Goal: Task Accomplishment & Management: Use online tool/utility

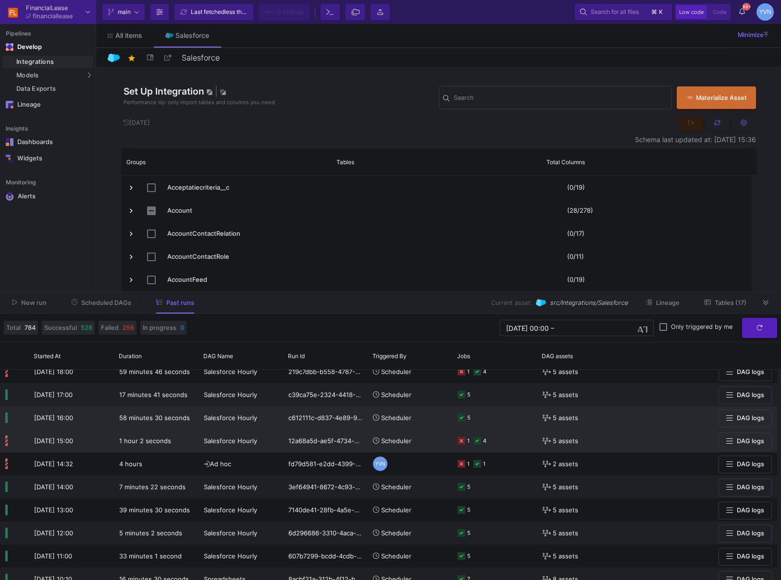
scroll to position [41, 0]
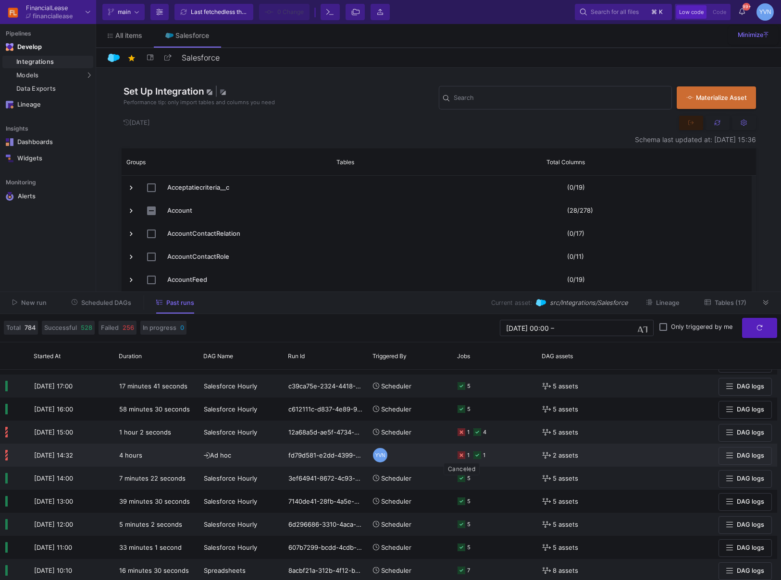
click at [463, 457] on icon at bounding box center [461, 456] width 8 height 8
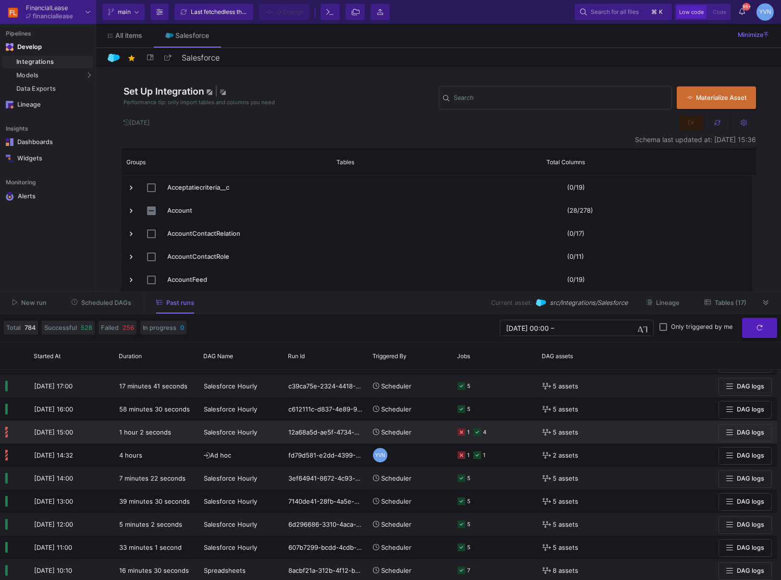
click at [395, 432] on span "Scheduler" at bounding box center [396, 433] width 30 height 8
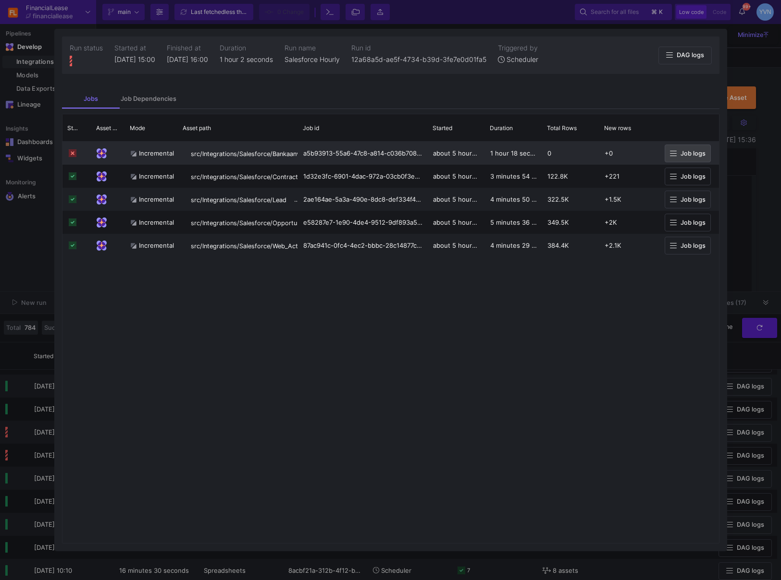
click at [705, 151] on button "Job logs" at bounding box center [688, 154] width 46 height 18
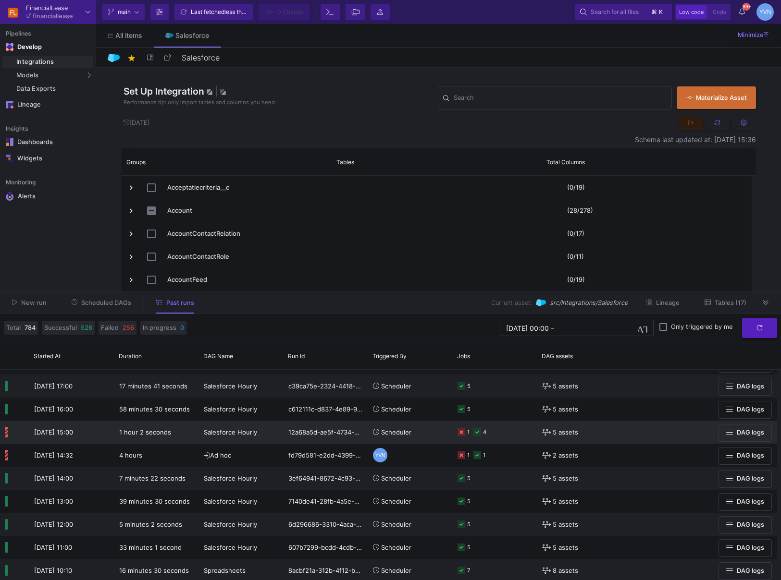
click at [457, 432] on icon at bounding box center [461, 433] width 8 height 8
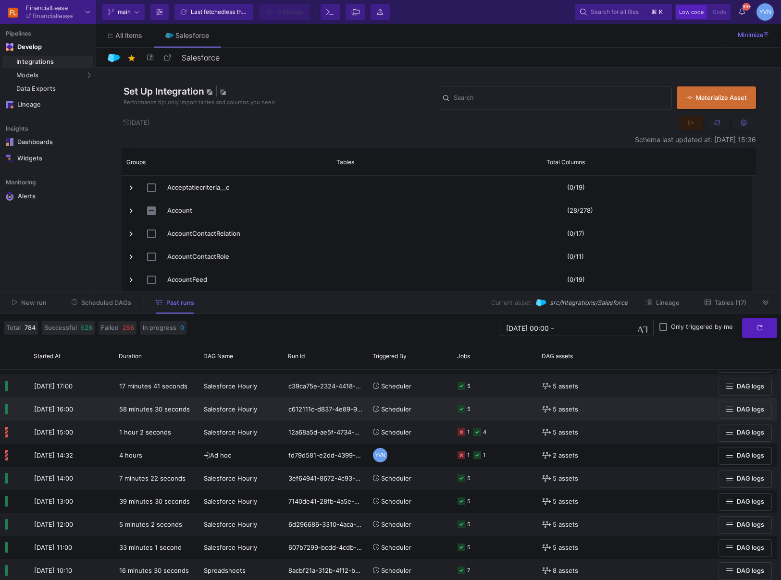
click at [396, 407] on span "Scheduler" at bounding box center [396, 410] width 30 height 8
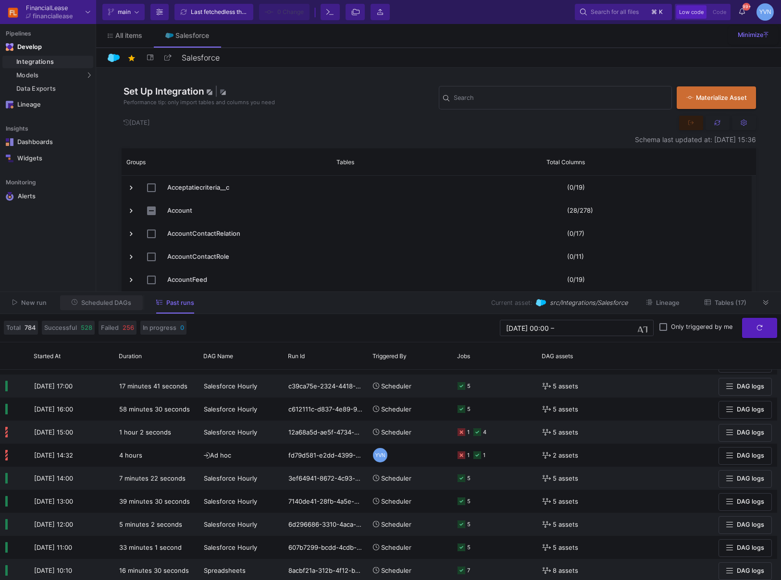
click at [114, 306] on span "Scheduled DAGs" at bounding box center [106, 302] width 50 height 7
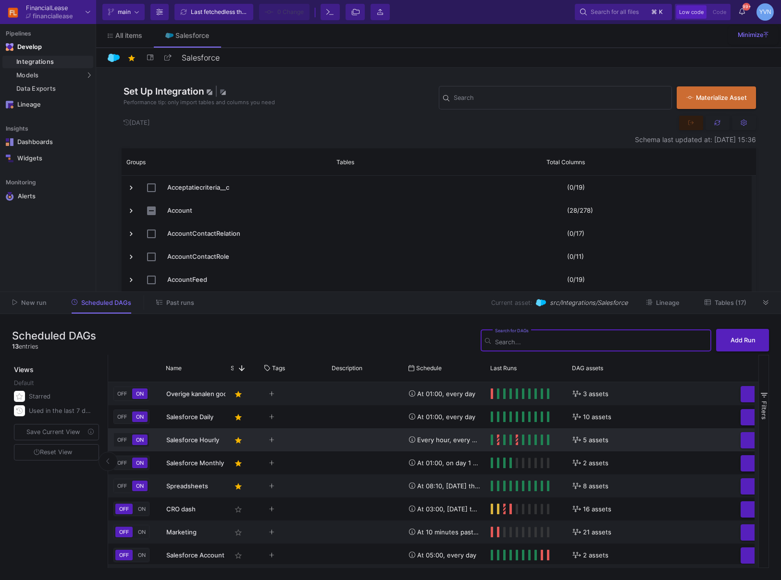
click at [127, 442] on span "OFF" at bounding box center [121, 440] width 13 height 7
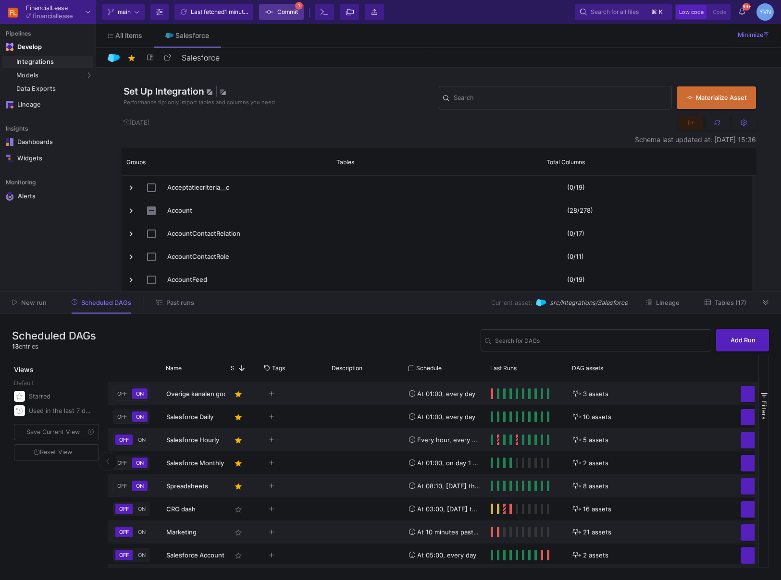
click at [293, 15] on span "Commit" at bounding box center [287, 12] width 21 height 14
click at [147, 443] on span "ON" at bounding box center [142, 440] width 12 height 7
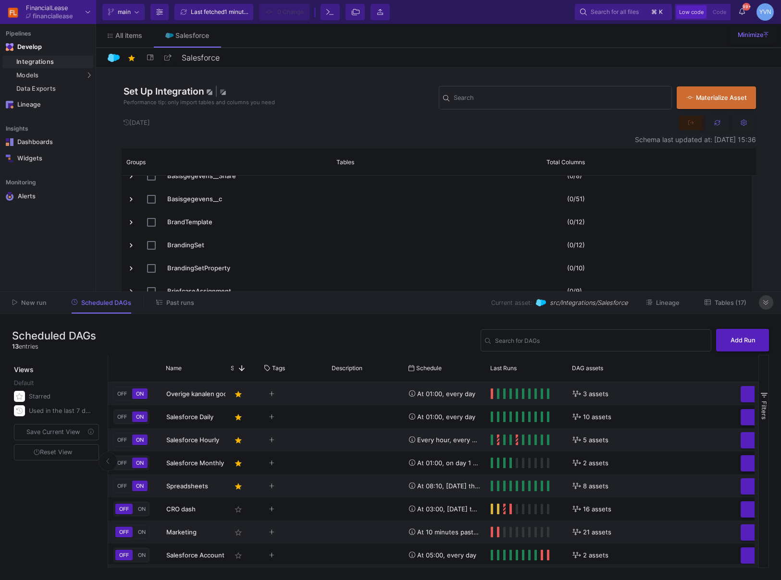
drag, startPoint x: 768, startPoint y: 307, endPoint x: 723, endPoint y: 300, distance: 45.6
click at [768, 306] on button at bounding box center [766, 303] width 14 height 14
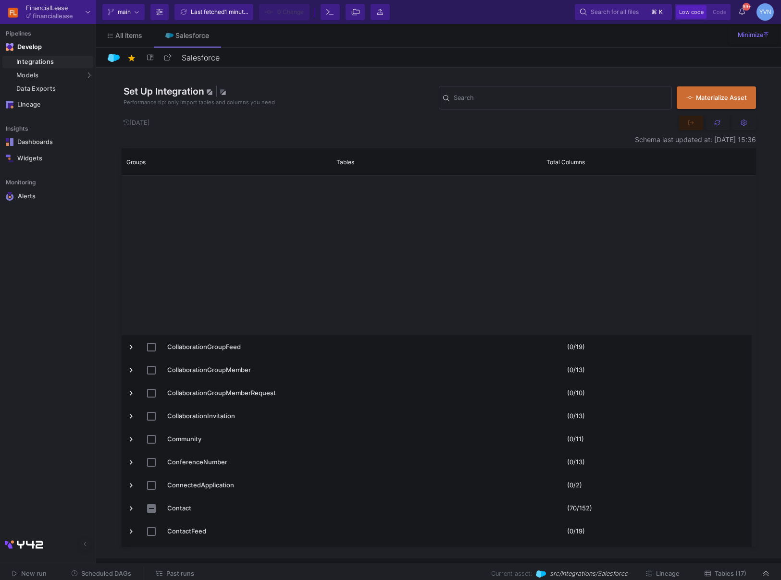
scroll to position [1652, 0]
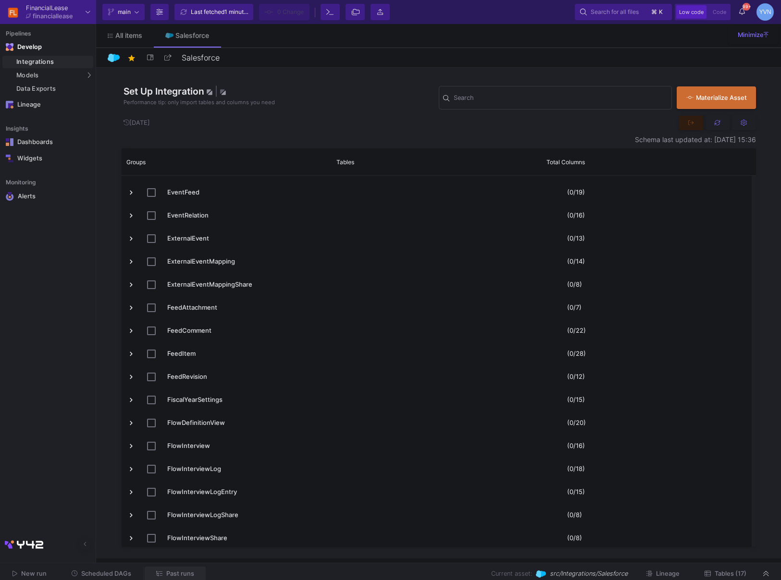
click at [177, 575] on span "Past runs" at bounding box center [180, 573] width 28 height 7
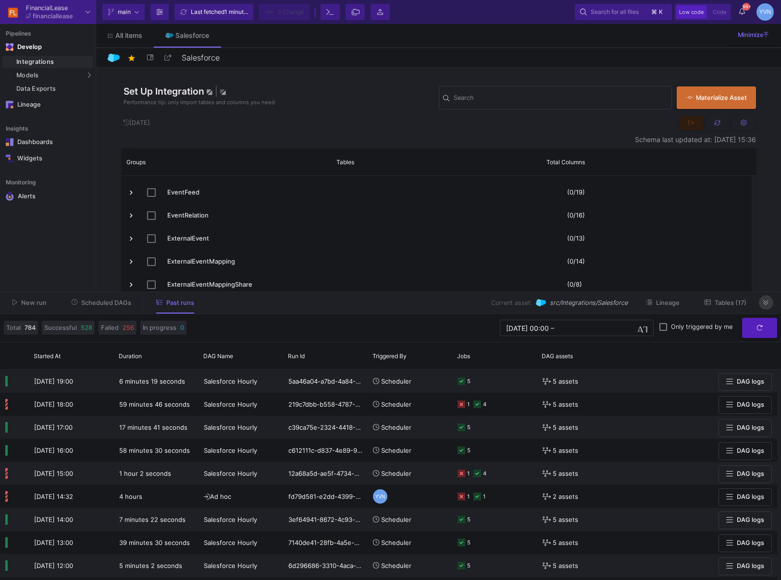
click at [764, 302] on icon at bounding box center [765, 303] width 5 height 6
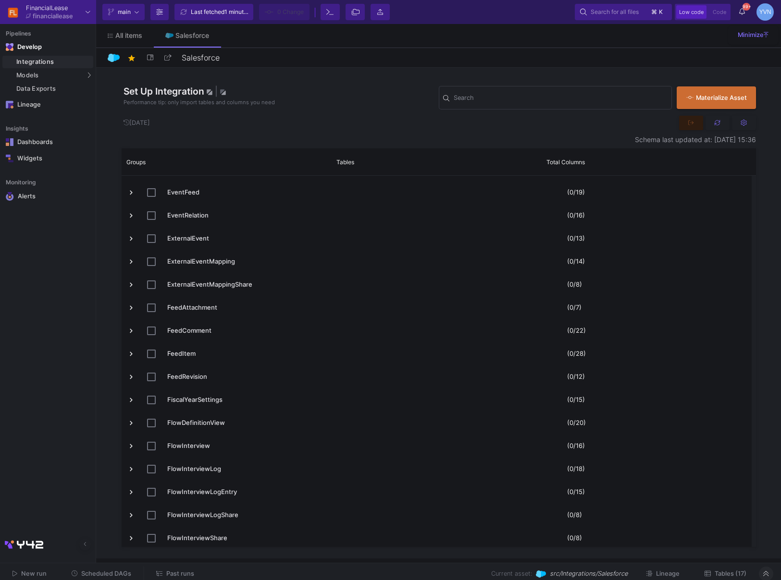
click at [39, 575] on span "New run" at bounding box center [33, 573] width 25 height 7
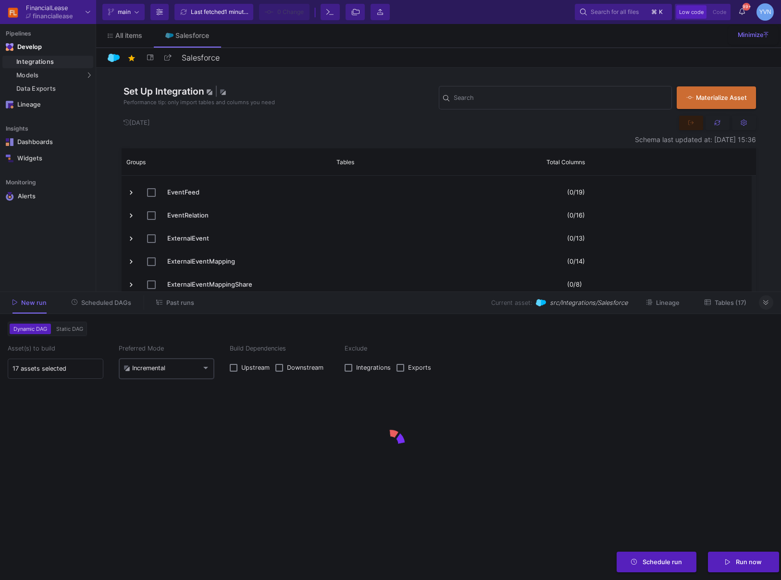
click at [195, 362] on div "Incremental" at bounding box center [166, 368] width 86 height 23
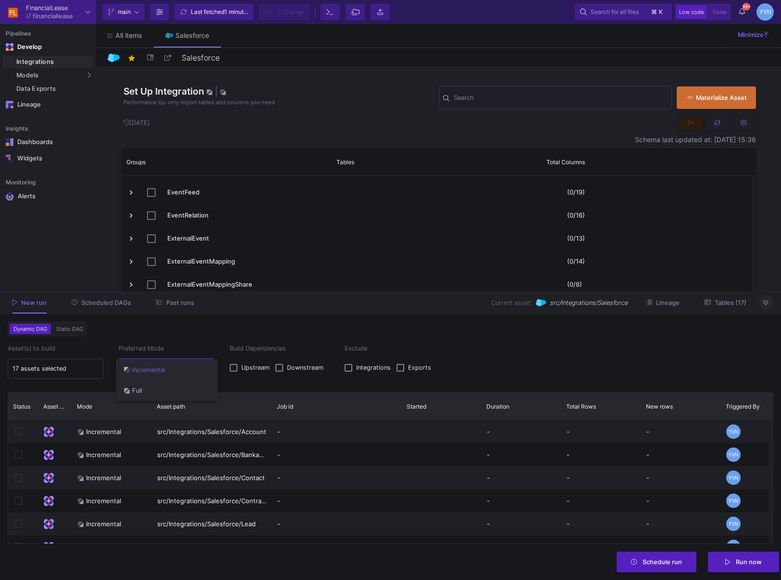
click at [182, 394] on span "Full" at bounding box center [166, 390] width 86 height 21
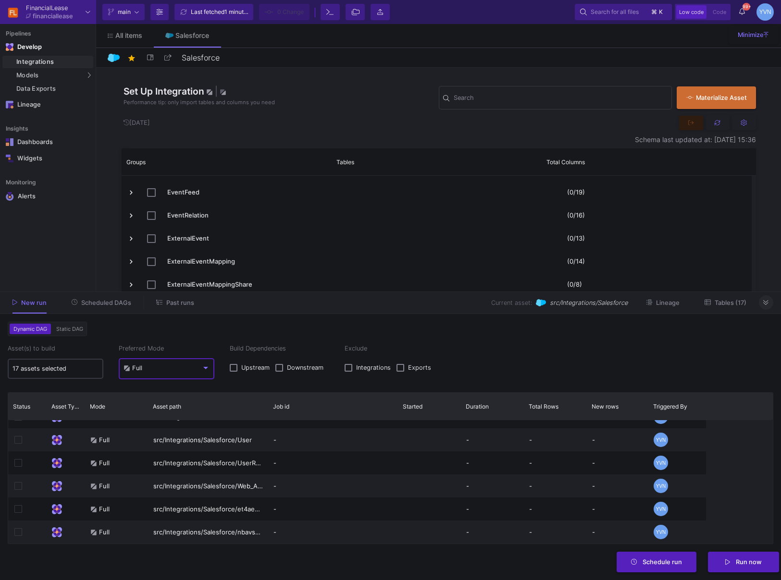
click at [84, 372] on input "17 assets selected" at bounding box center [55, 369] width 86 height 8
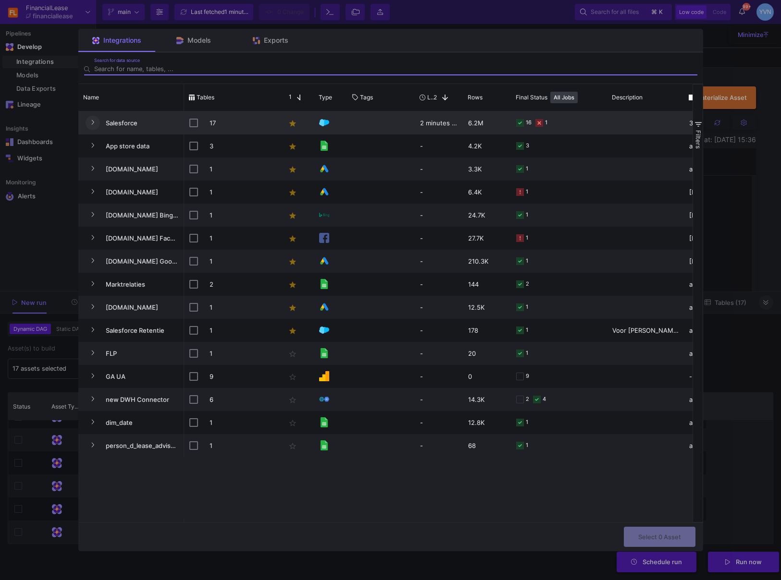
click at [88, 120] on button "Press SPACE to select this row." at bounding box center [93, 123] width 14 height 14
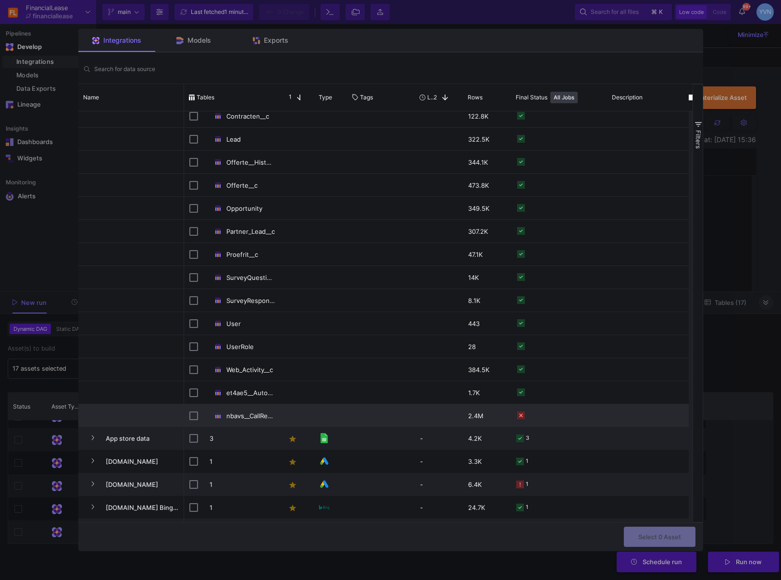
click at [189, 410] on div "Press SPACE to select this row." at bounding box center [193, 416] width 9 height 23
checkbox input "false"
checkbox input "true"
click at [645, 529] on button "Select 1 Asset" at bounding box center [660, 536] width 71 height 21
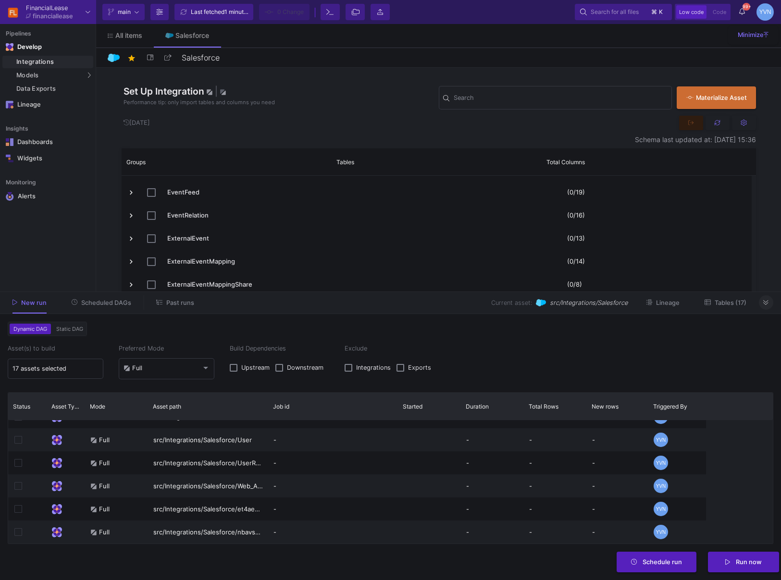
type input "1 asset selected"
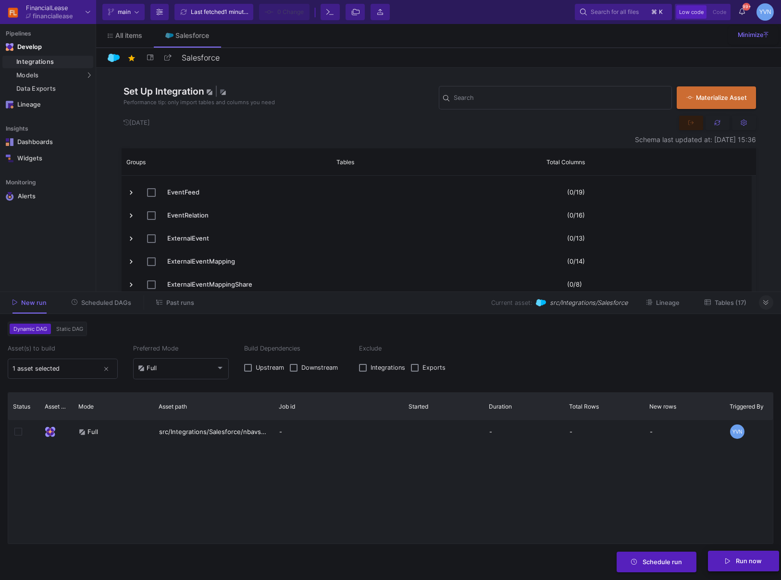
click at [751, 567] on button "Run now" at bounding box center [743, 561] width 71 height 21
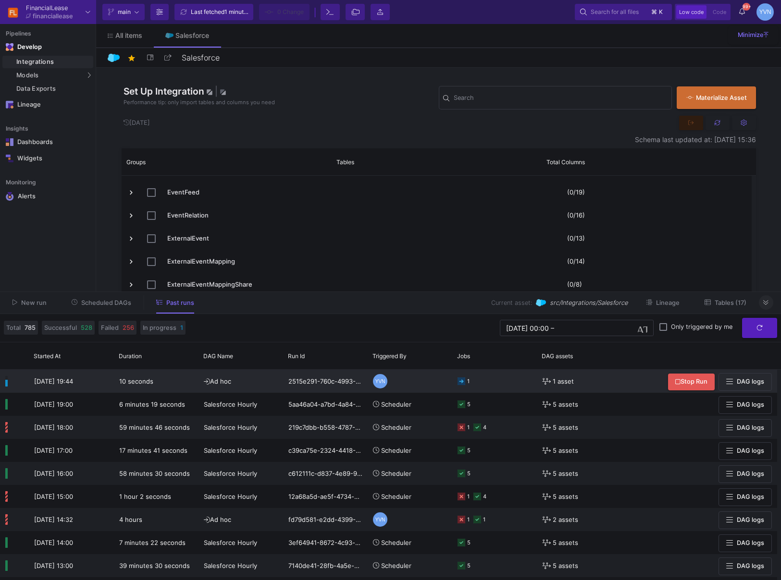
click at [459, 383] on icon at bounding box center [461, 382] width 8 height 8
click at [758, 300] on div "New run Scheduled DAGs Past runs Current asset: src/Integrations/Salesforce Lin…" at bounding box center [390, 303] width 781 height 22
click at [771, 302] on button at bounding box center [766, 303] width 14 height 14
